Goal: Task Accomplishment & Management: Use online tool/utility

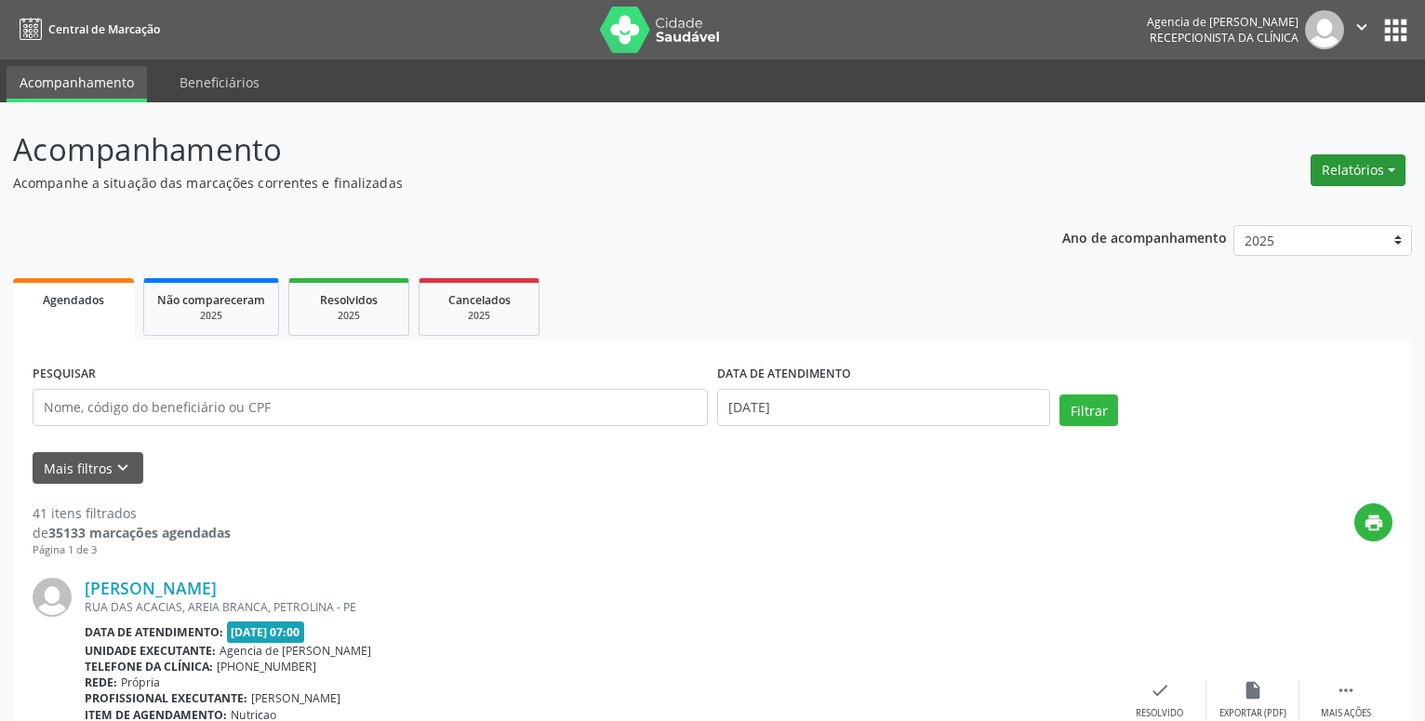
click at [1376, 170] on button "Relatórios" at bounding box center [1358, 170] width 95 height 32
click at [1229, 213] on link "Agendamentos" at bounding box center [1306, 210] width 200 height 26
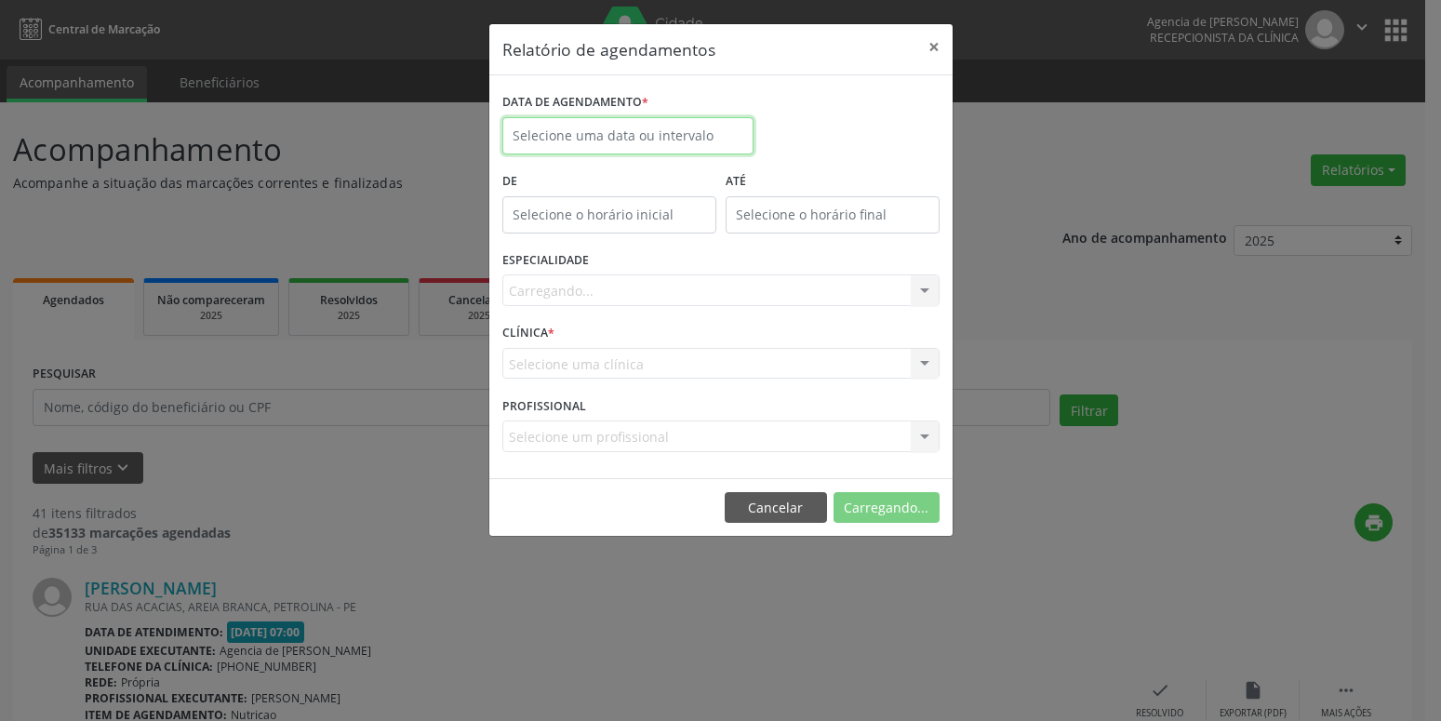
click at [713, 127] on input "text" at bounding box center [627, 135] width 251 height 37
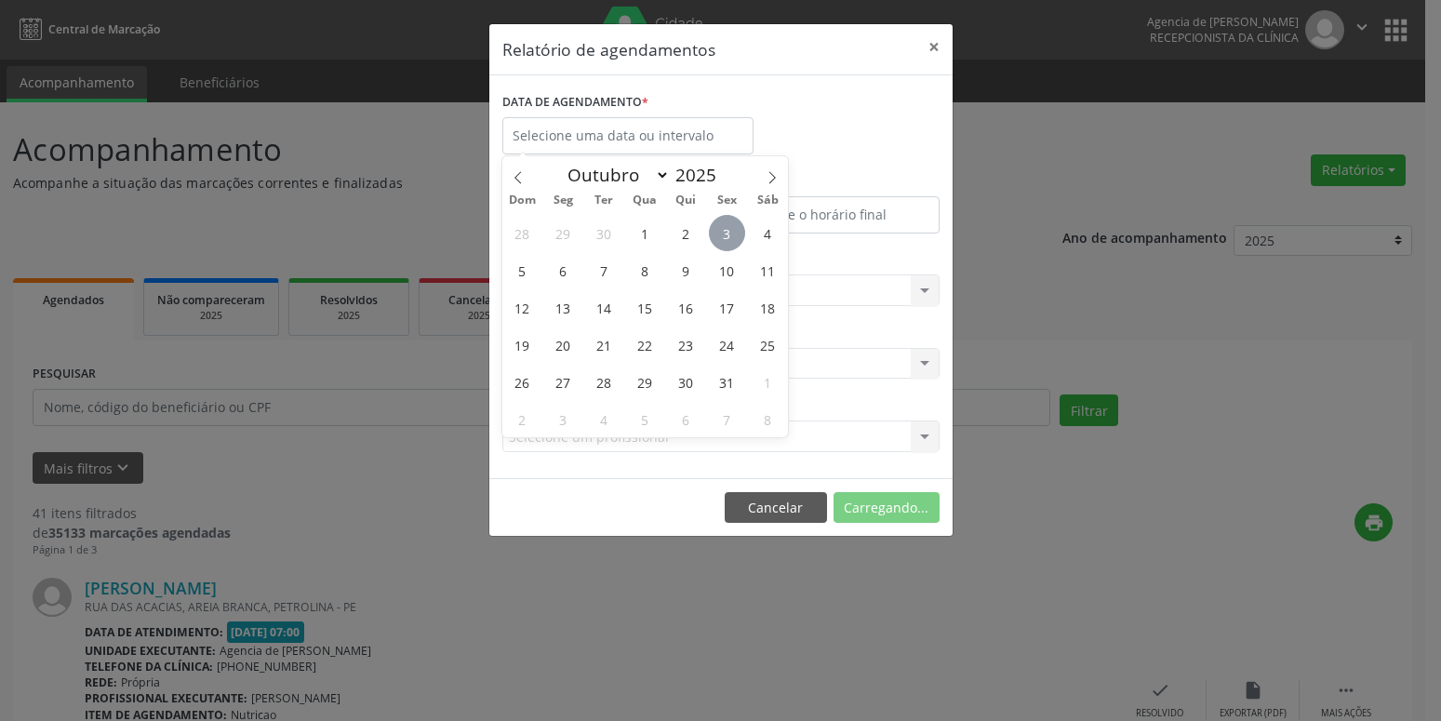
click at [742, 237] on span "3" at bounding box center [727, 233] width 36 height 36
type input "[DATE]"
click at [742, 237] on span "3" at bounding box center [727, 233] width 36 height 36
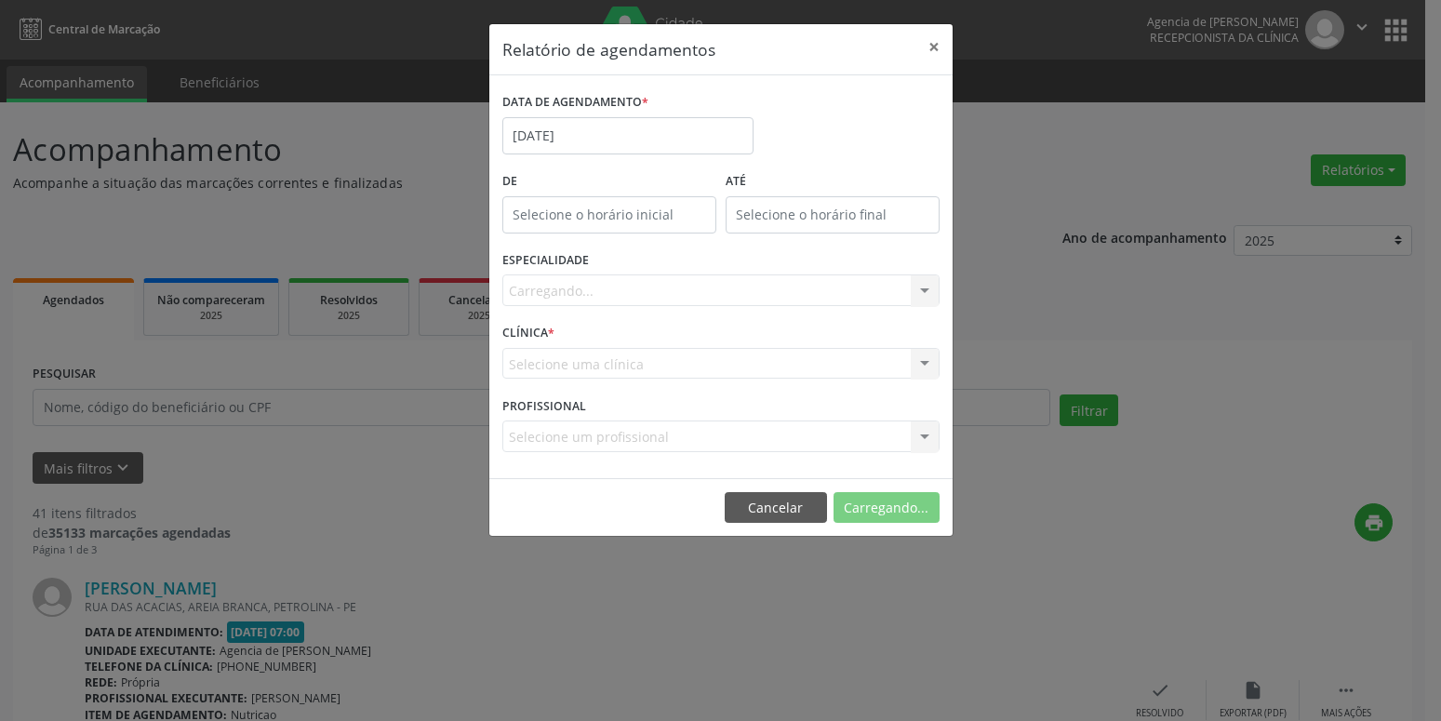
click at [721, 286] on div "Carregando... Todas as especialidades Alergologia Angiologia Arritmologia Cardi…" at bounding box center [720, 290] width 437 height 32
click at [720, 286] on div "Carregando... Todas as especialidades Alergologia Angiologia Arritmologia Cardi…" at bounding box center [720, 290] width 437 height 32
click at [720, 287] on div "Carregando... Todas as especialidades Alergologia Angiologia Arritmologia Cardi…" at bounding box center [720, 290] width 437 height 32
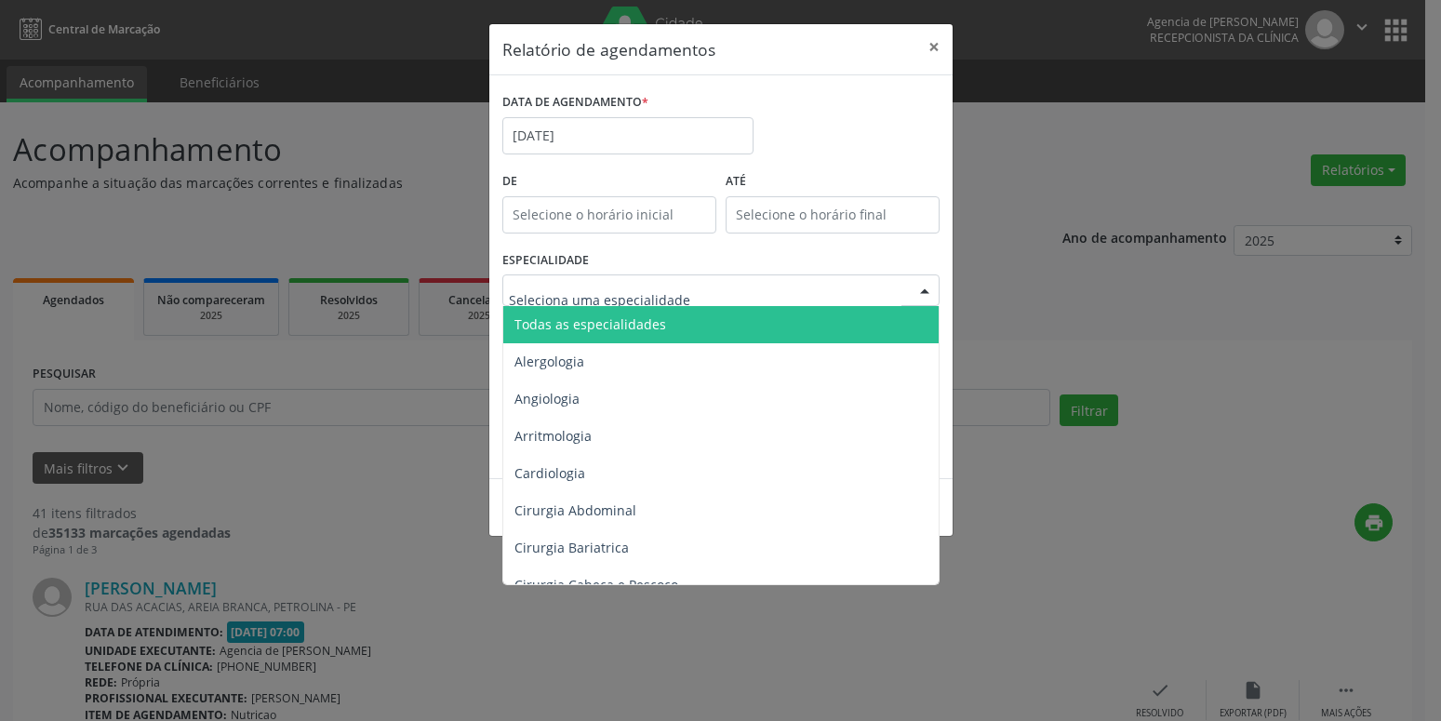
click at [720, 287] on div at bounding box center [720, 290] width 437 height 32
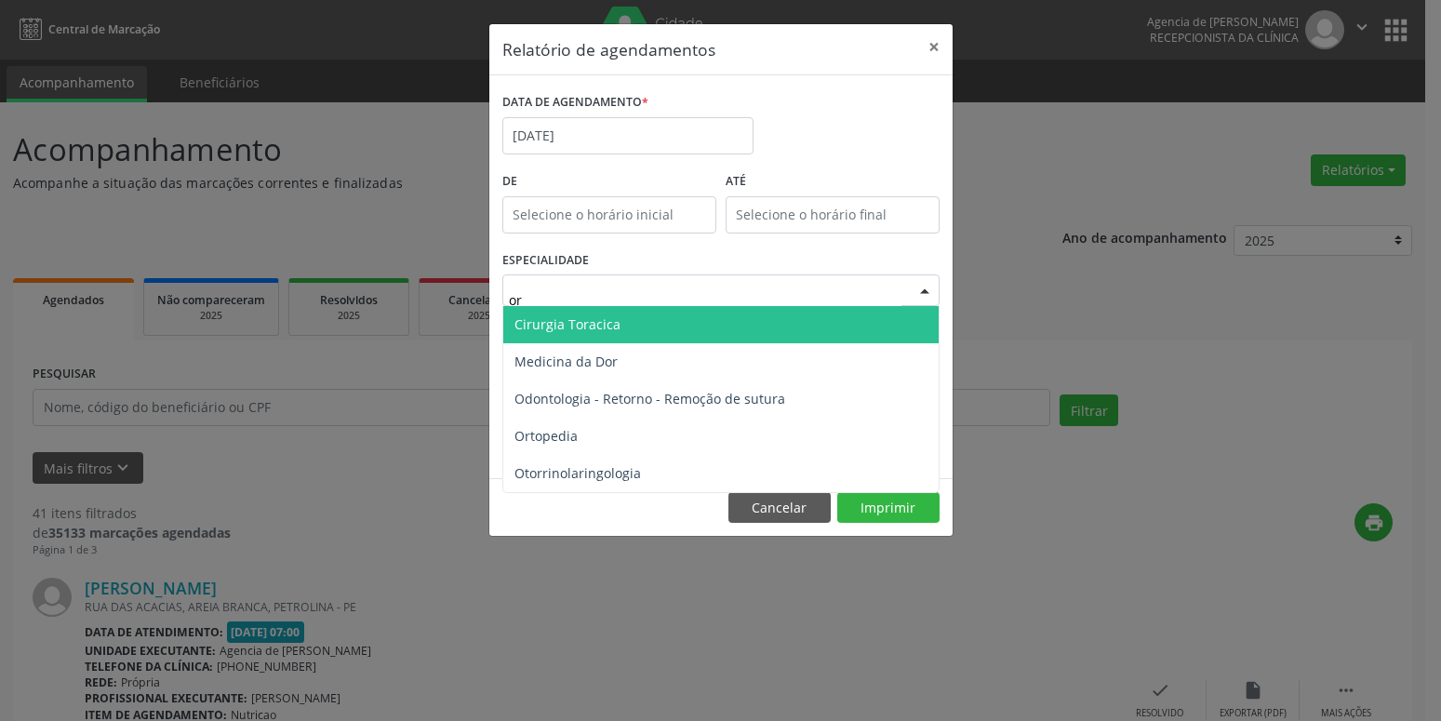
type input "ort"
click at [697, 328] on span "Ortopedia" at bounding box center [720, 324] width 435 height 37
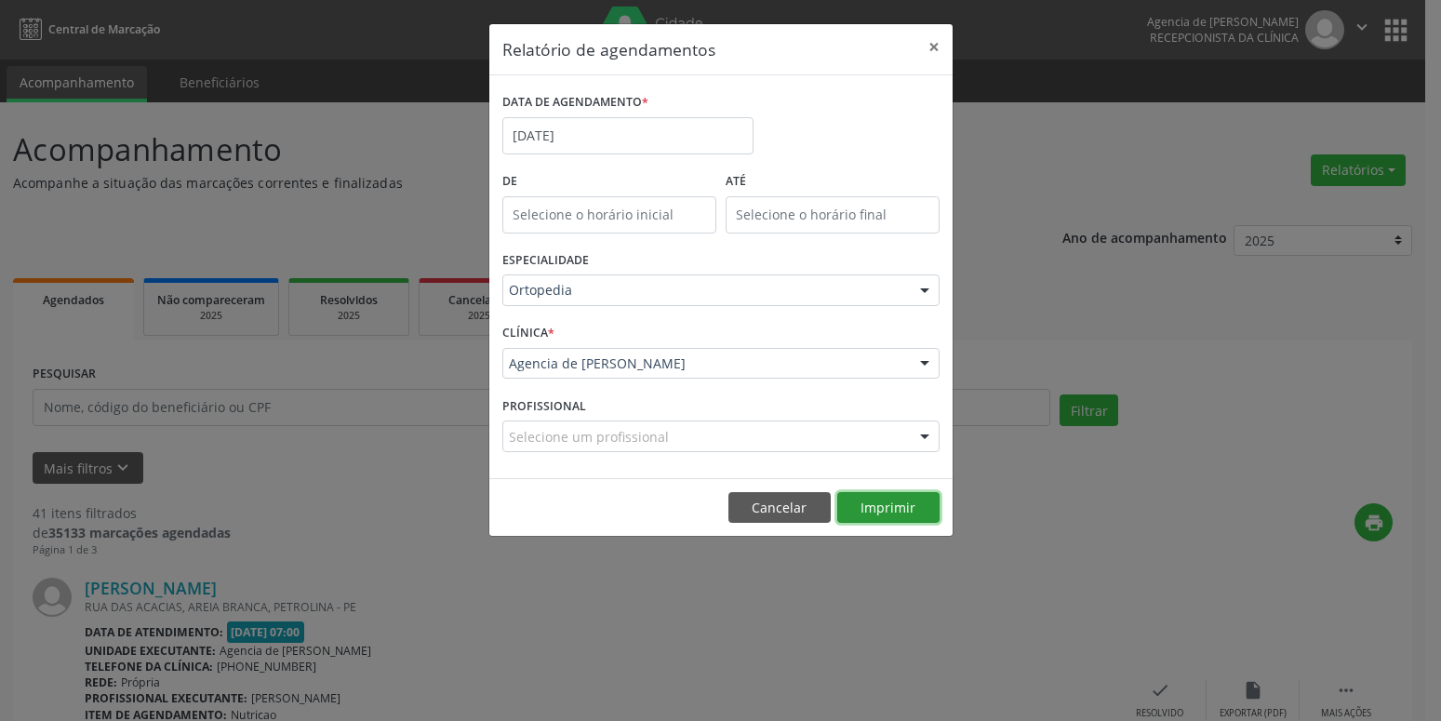
click at [902, 508] on button "Imprimir" at bounding box center [888, 508] width 102 height 32
click at [604, 131] on input "[DATE]" at bounding box center [627, 135] width 251 height 37
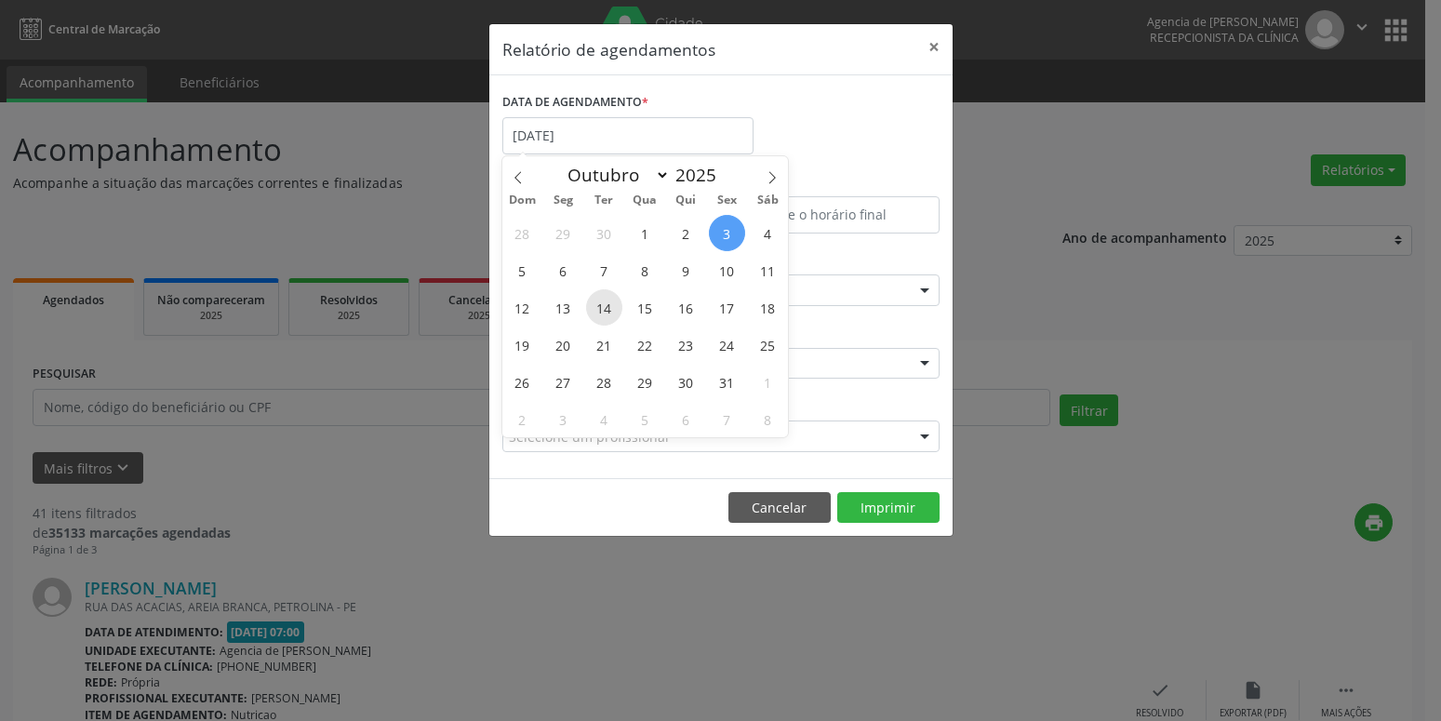
click at [606, 311] on span "14" at bounding box center [604, 307] width 36 height 36
type input "[DATE]"
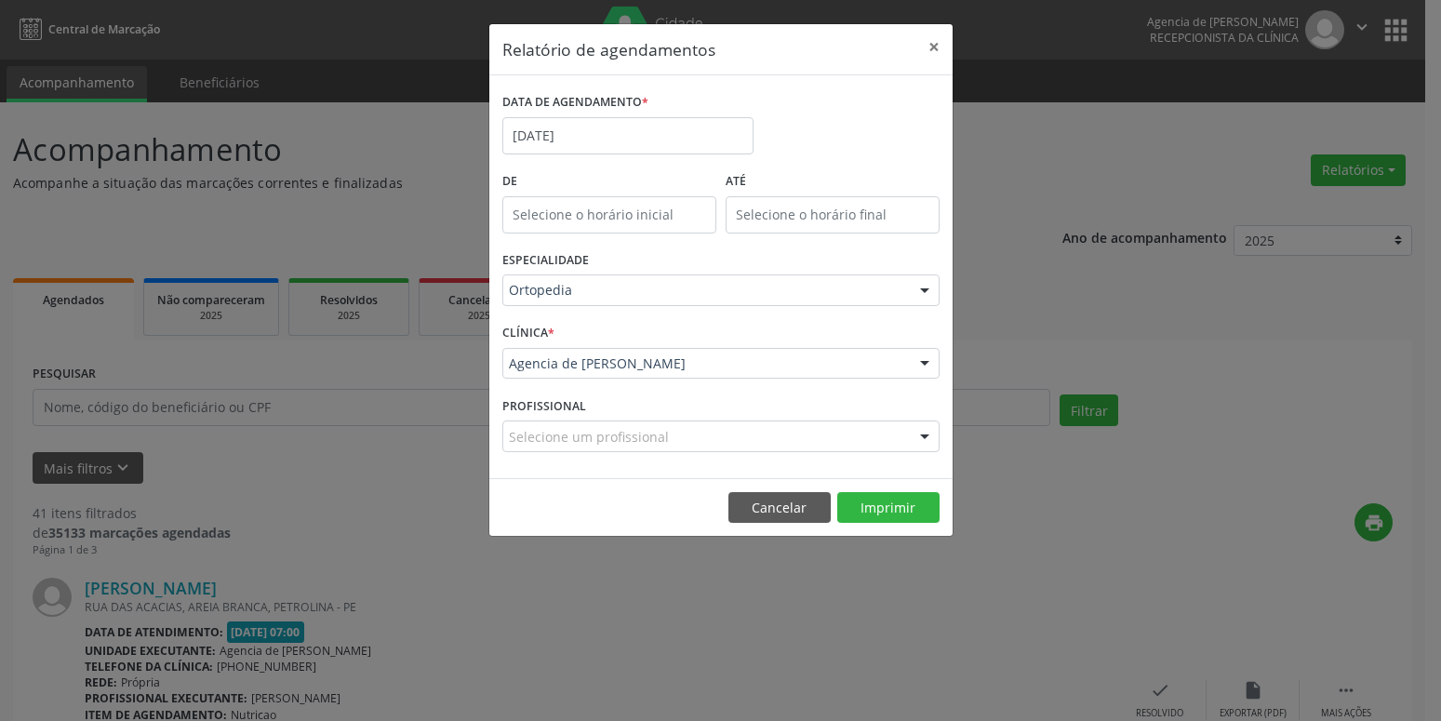
drag, startPoint x: 620, startPoint y: 290, endPoint x: 631, endPoint y: 280, distance: 14.5
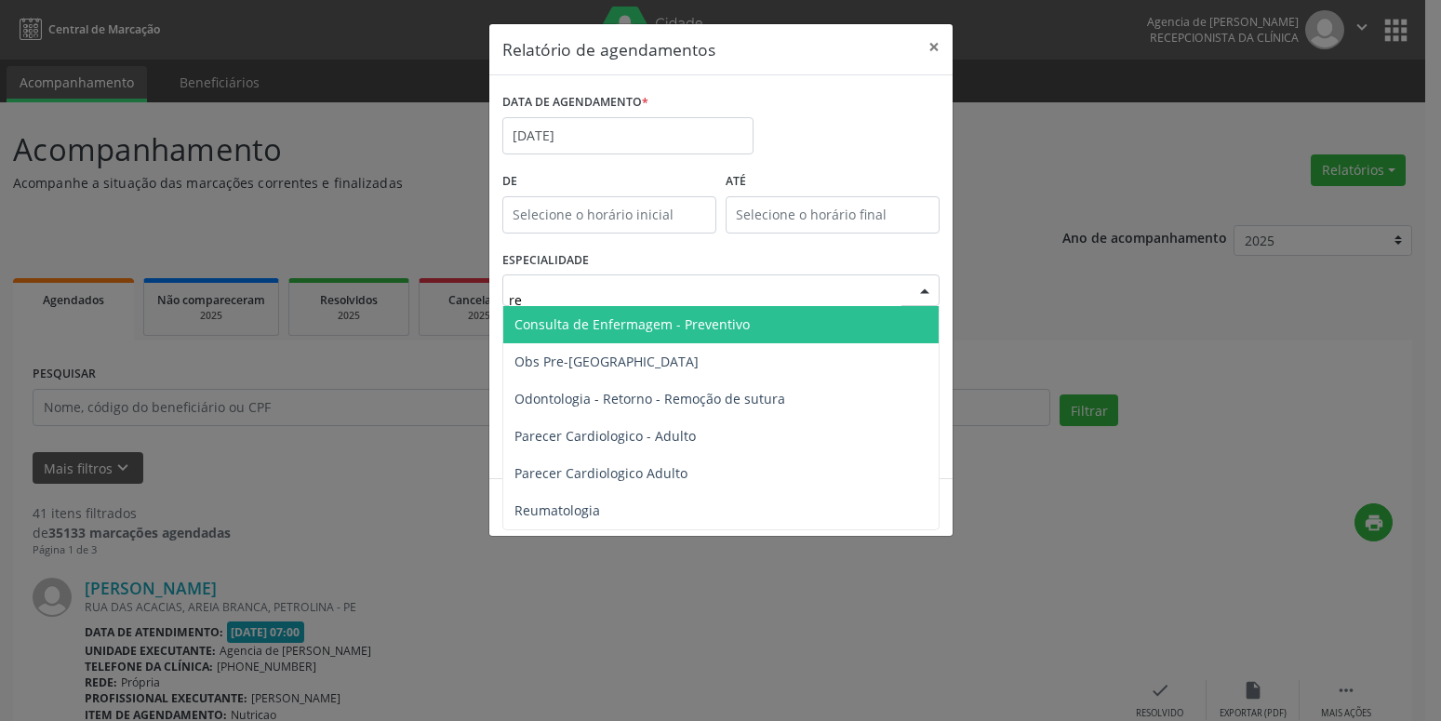
type input "reu"
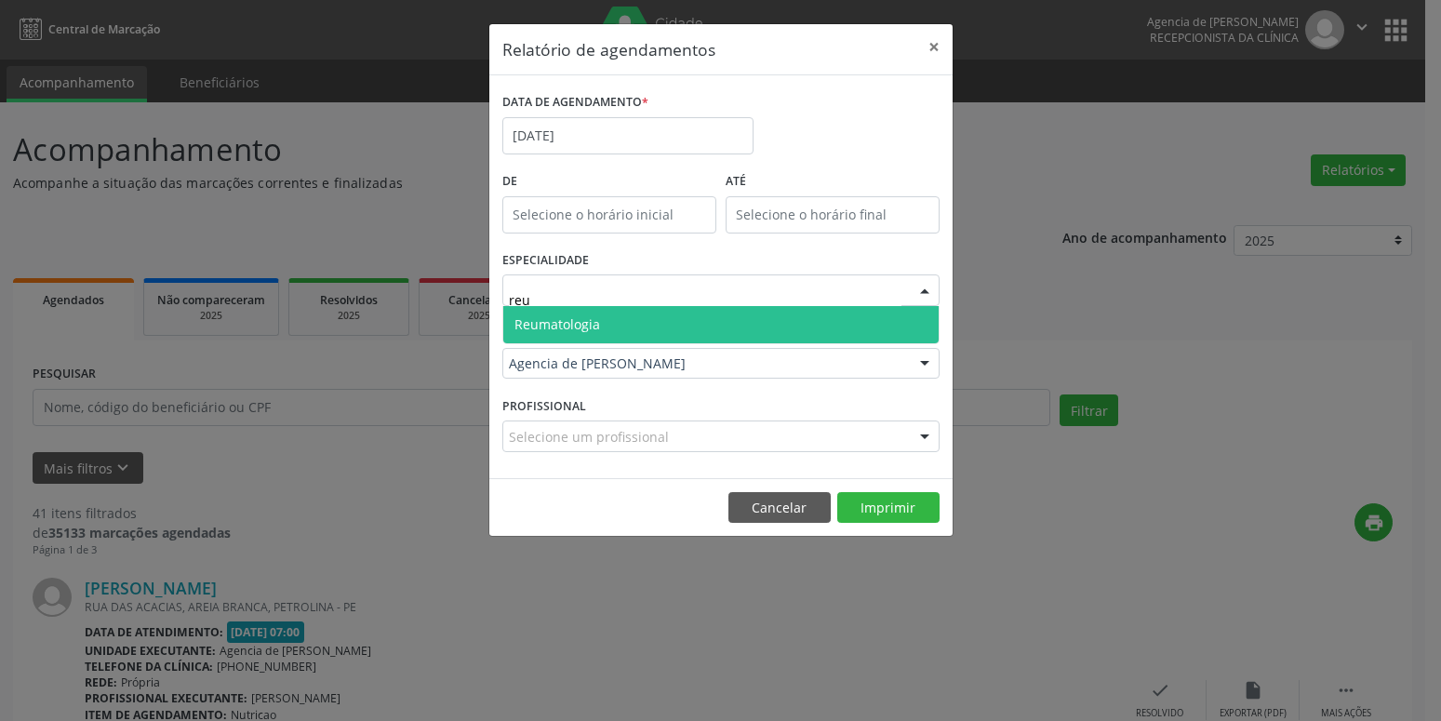
click at [589, 321] on span "Reumatologia" at bounding box center [557, 324] width 86 height 18
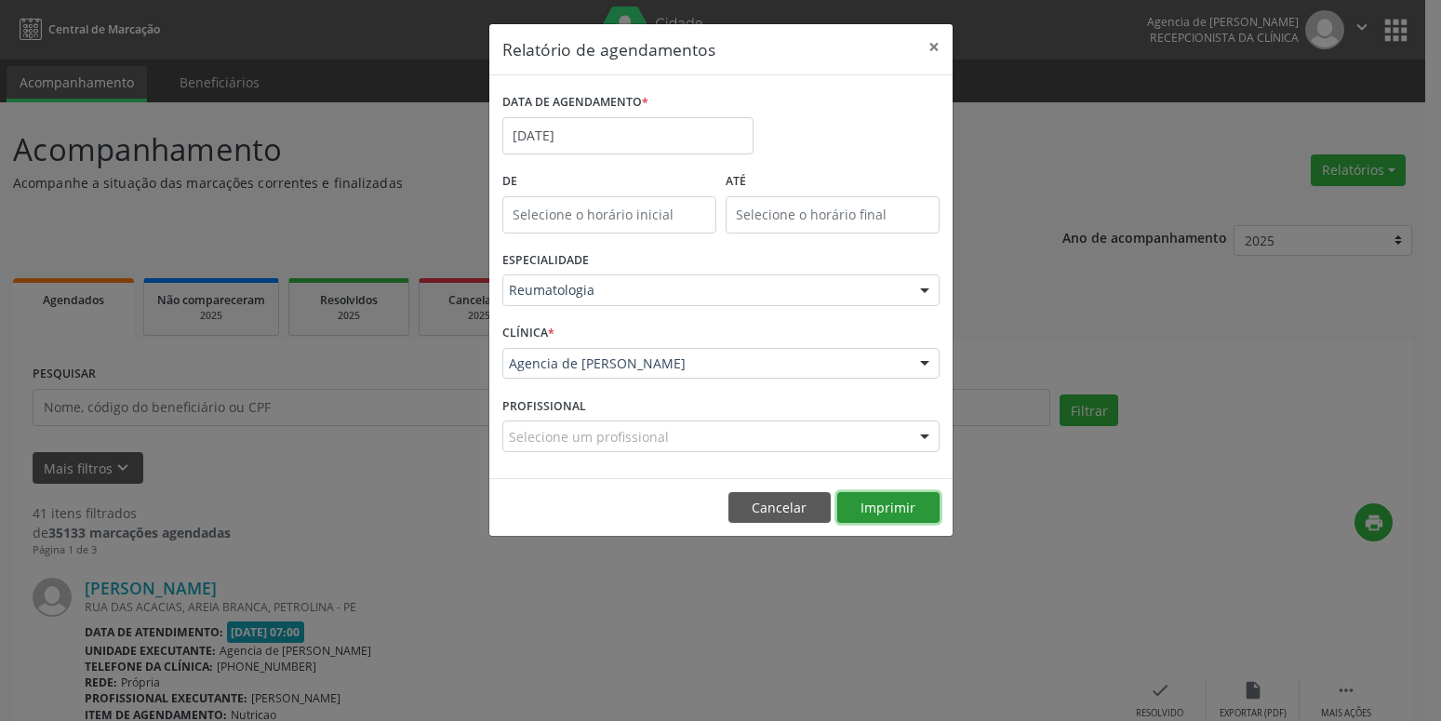
click at [900, 508] on button "Imprimir" at bounding box center [888, 508] width 102 height 32
click at [621, 141] on input "[DATE]" at bounding box center [627, 135] width 251 height 37
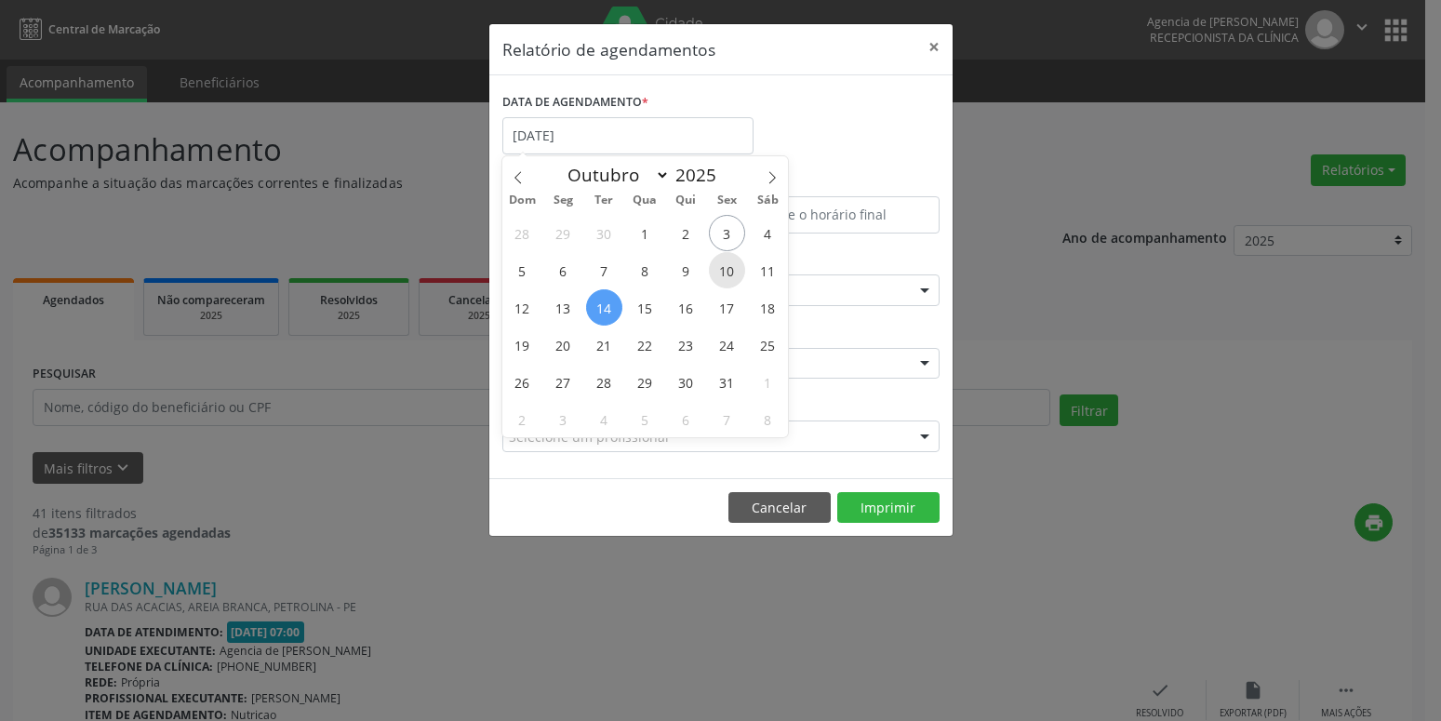
click at [724, 280] on span "10" at bounding box center [727, 270] width 36 height 36
type input "[DATE]"
click at [724, 280] on span "10" at bounding box center [727, 270] width 36 height 36
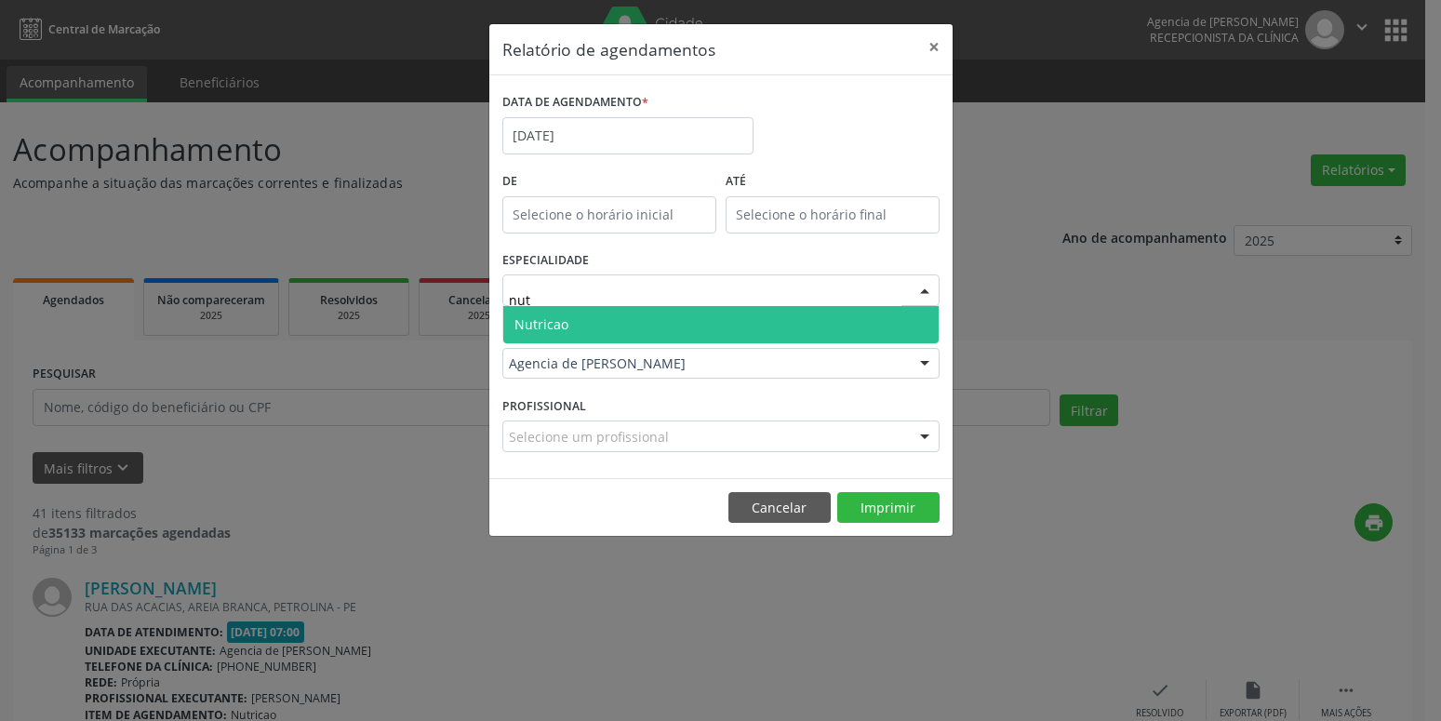
type input "nutr"
click at [655, 313] on span "Nutricao" at bounding box center [720, 324] width 435 height 37
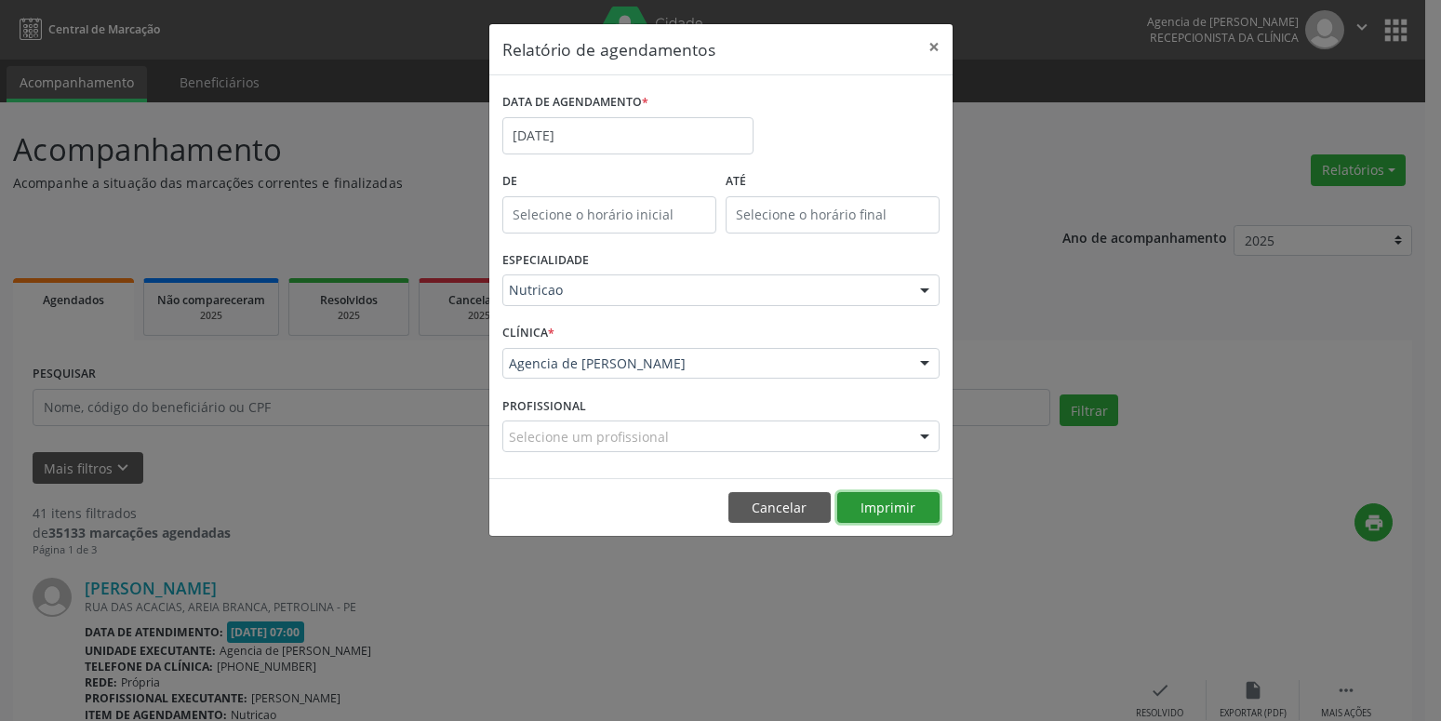
click at [886, 507] on button "Imprimir" at bounding box center [888, 508] width 102 height 32
click at [923, 47] on button "×" at bounding box center [933, 47] width 37 height 46
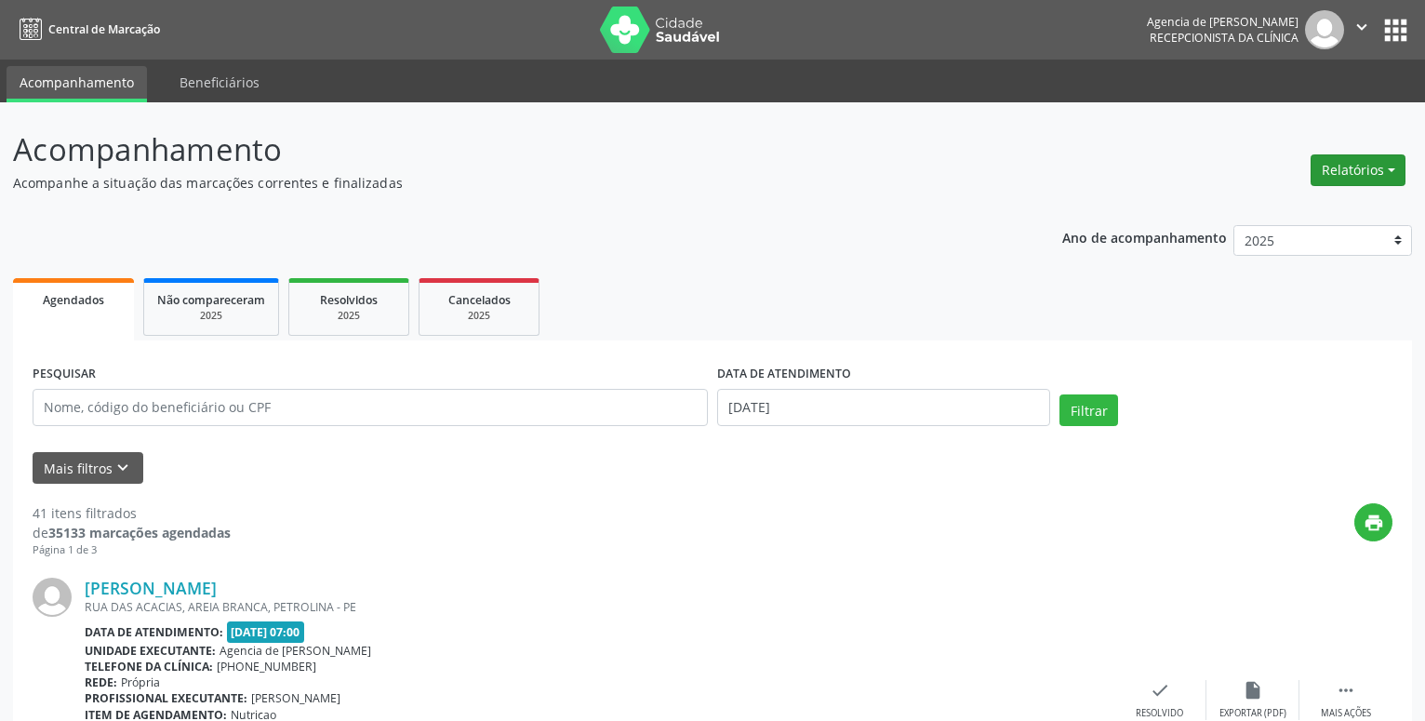
click at [1345, 178] on button "Relatórios" at bounding box center [1358, 170] width 95 height 32
click at [1308, 214] on link "Agendamentos" at bounding box center [1306, 210] width 200 height 26
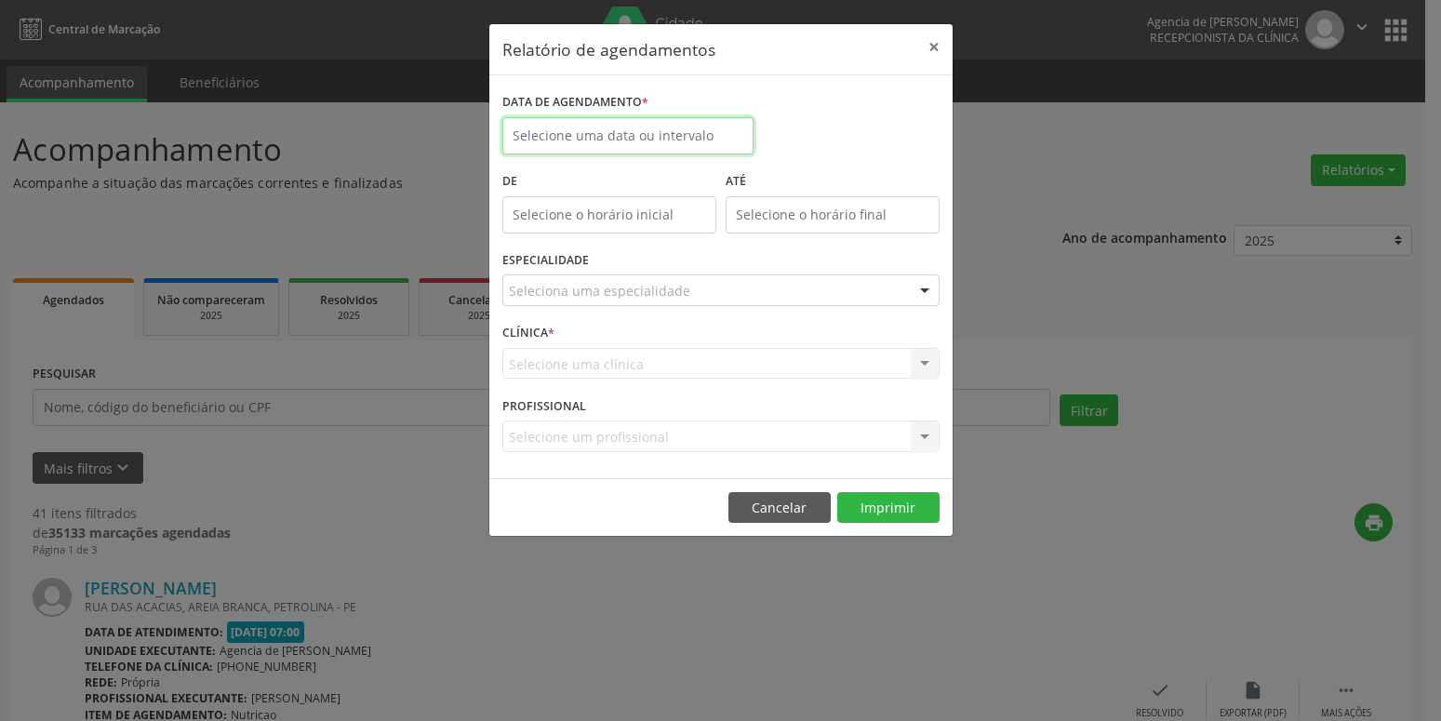
click at [693, 119] on input "text" at bounding box center [627, 135] width 251 height 37
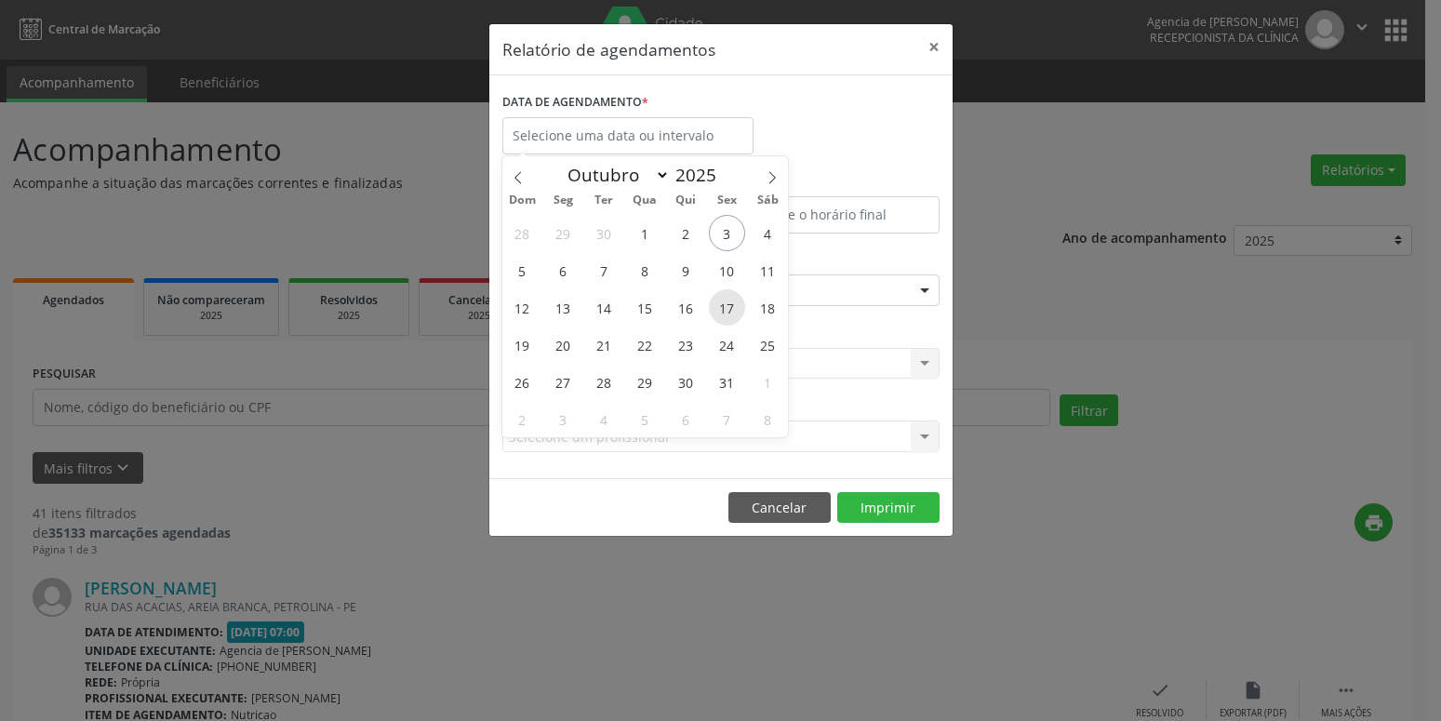
click at [731, 303] on span "17" at bounding box center [727, 307] width 36 height 36
type input "17/10/2025"
click at [731, 303] on span "17" at bounding box center [727, 307] width 36 height 36
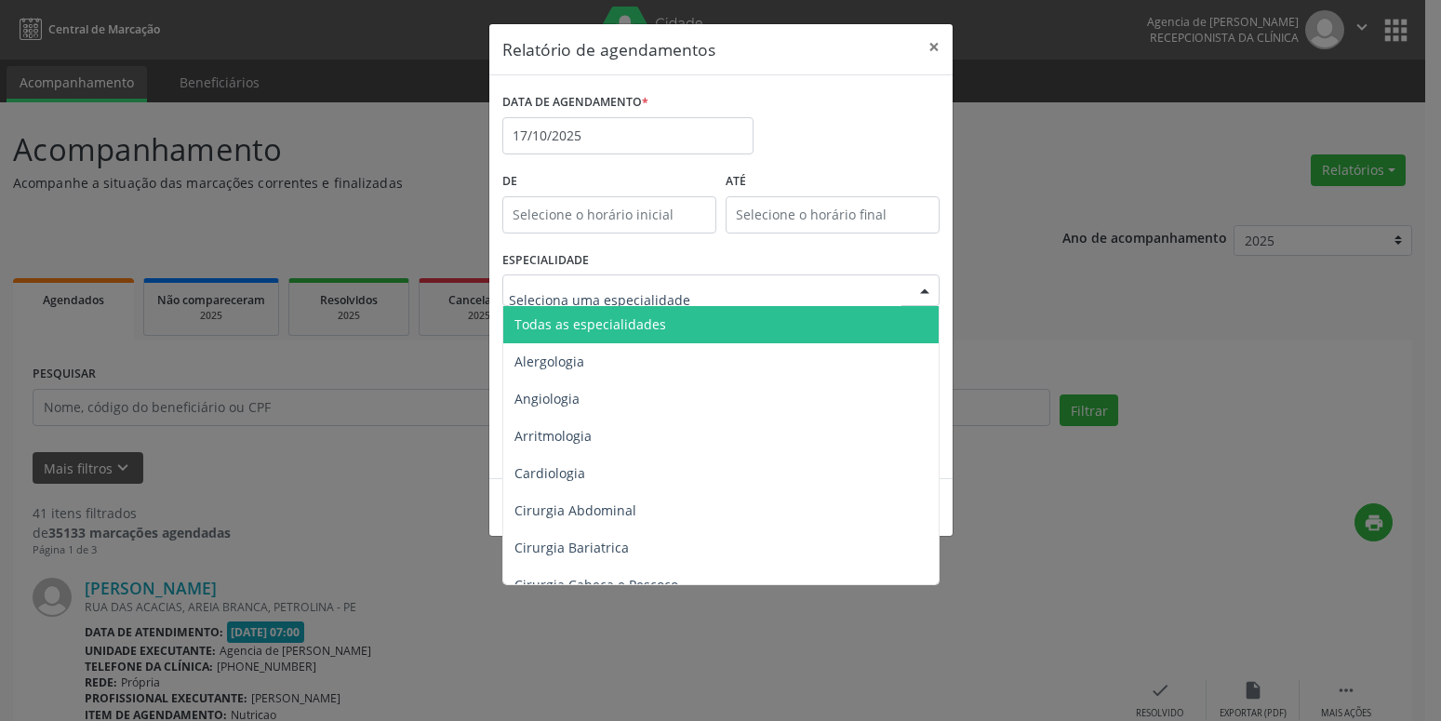
click at [686, 294] on div at bounding box center [720, 290] width 437 height 32
type input "ort"
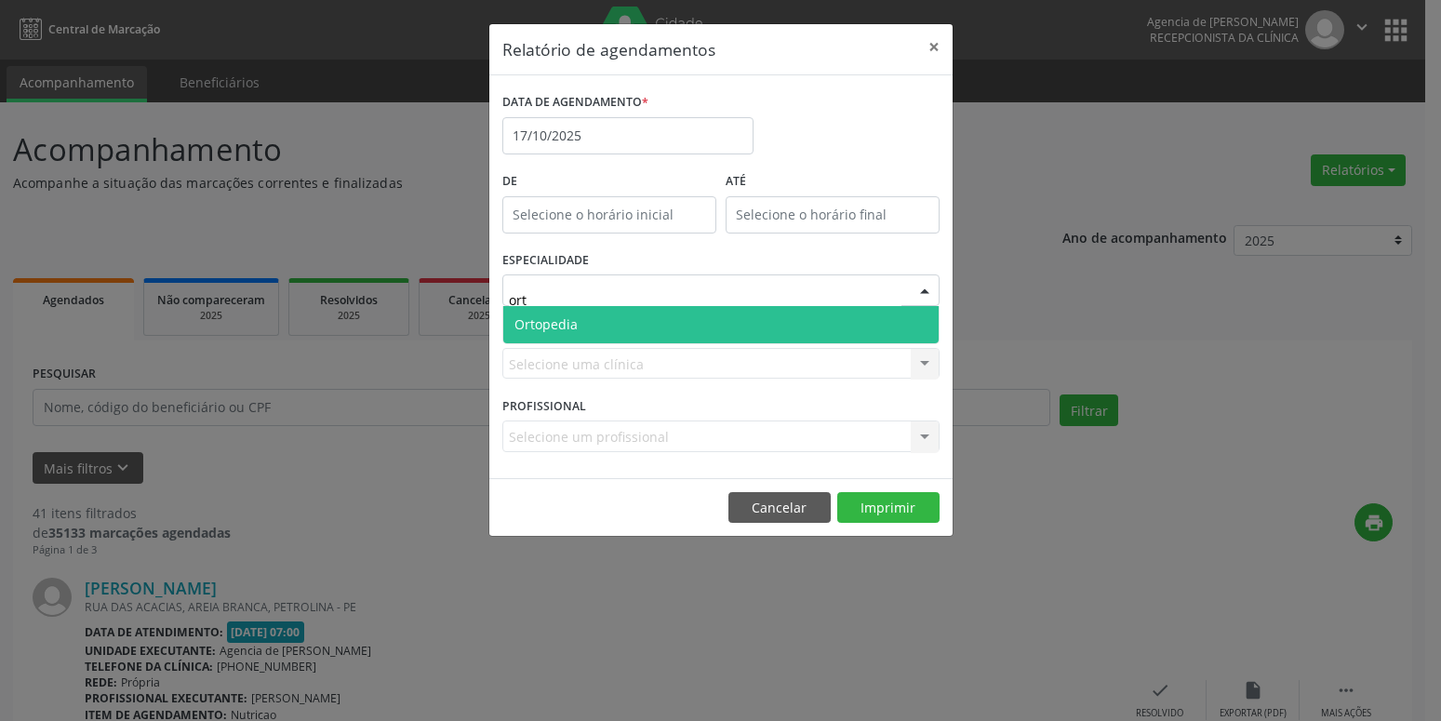
click at [653, 326] on span "Ortopedia" at bounding box center [720, 324] width 435 height 37
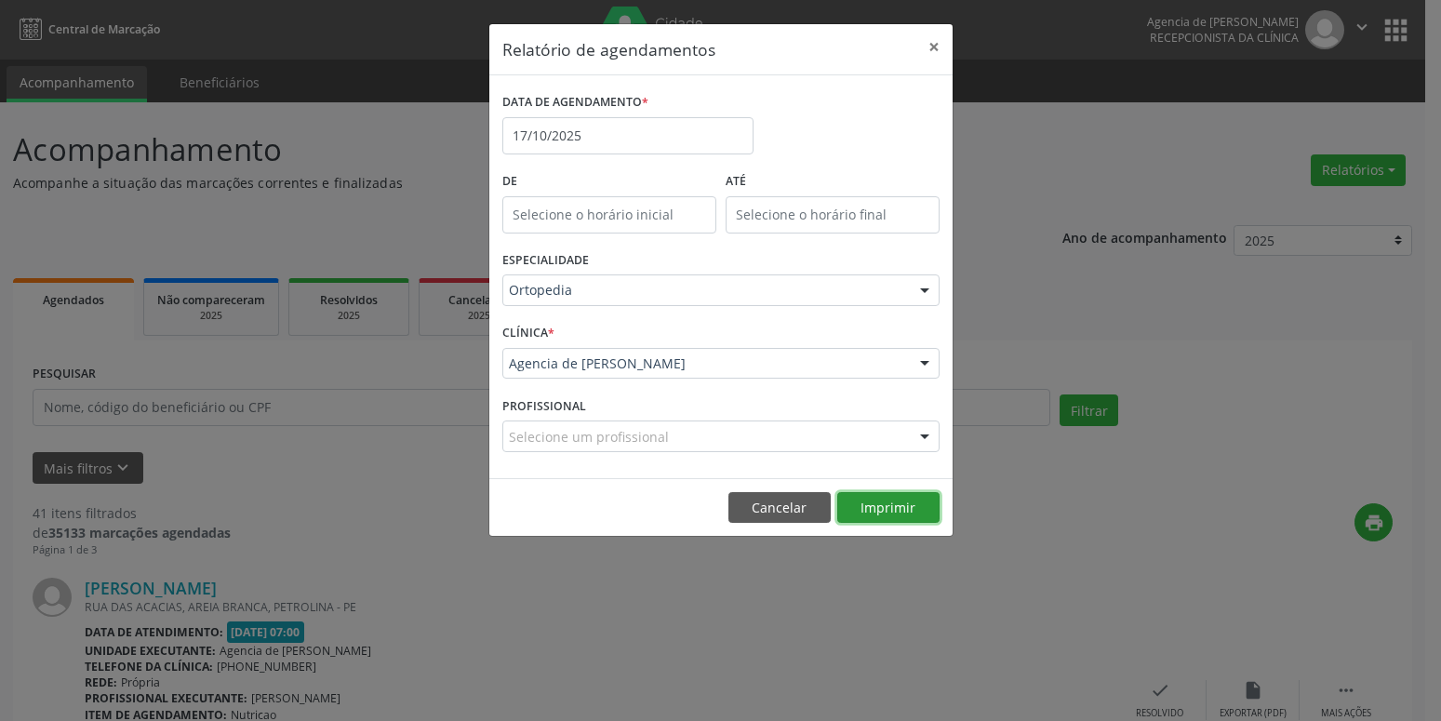
click at [891, 514] on button "Imprimir" at bounding box center [888, 508] width 102 height 32
